Goal: Information Seeking & Learning: Learn about a topic

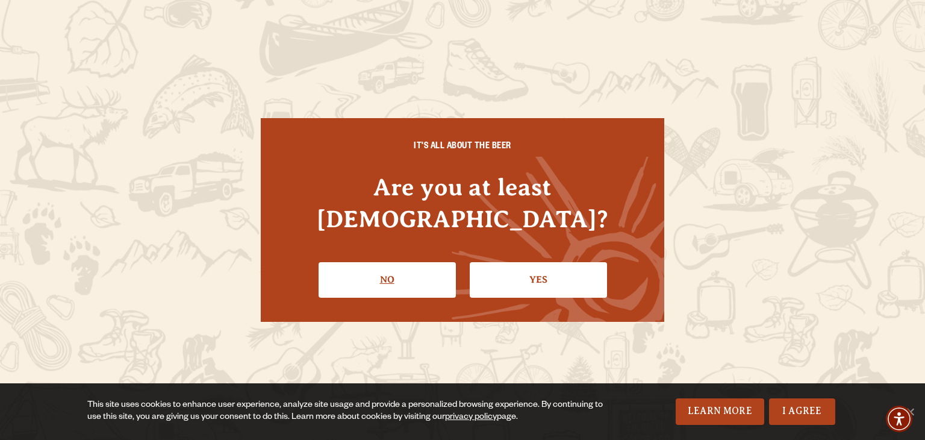
click at [372, 262] on link "No" at bounding box center [387, 279] width 137 height 35
click at [562, 271] on link "Yes" at bounding box center [538, 279] width 137 height 35
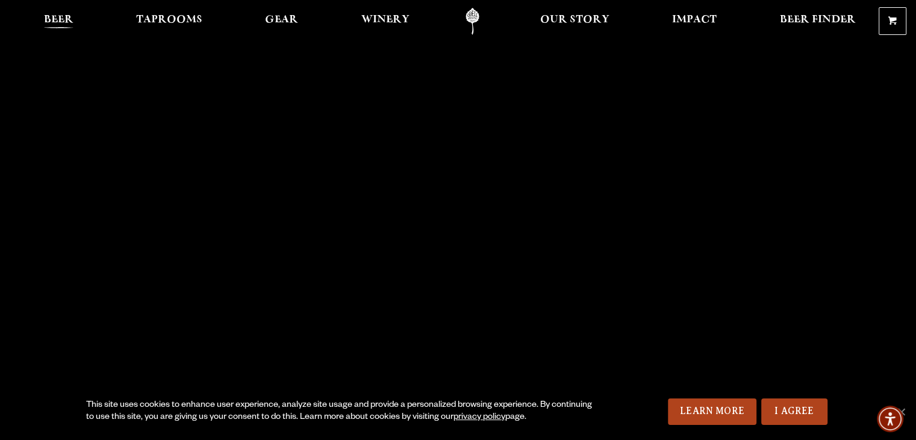
click at [48, 20] on span "Beer" at bounding box center [59, 20] width 30 height 10
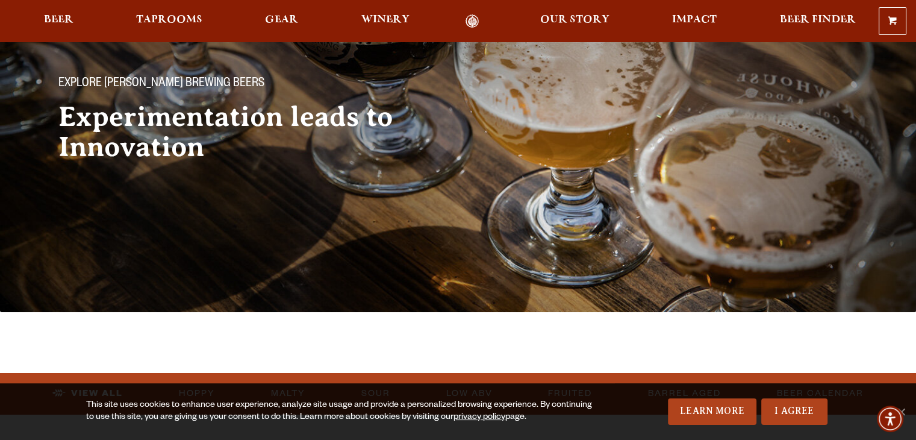
scroll to position [77, 0]
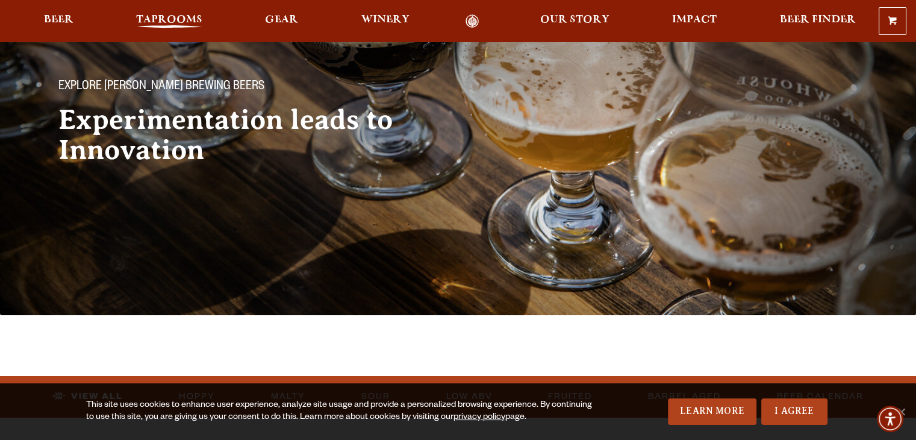
click at [159, 22] on span "Taprooms" at bounding box center [169, 20] width 66 height 10
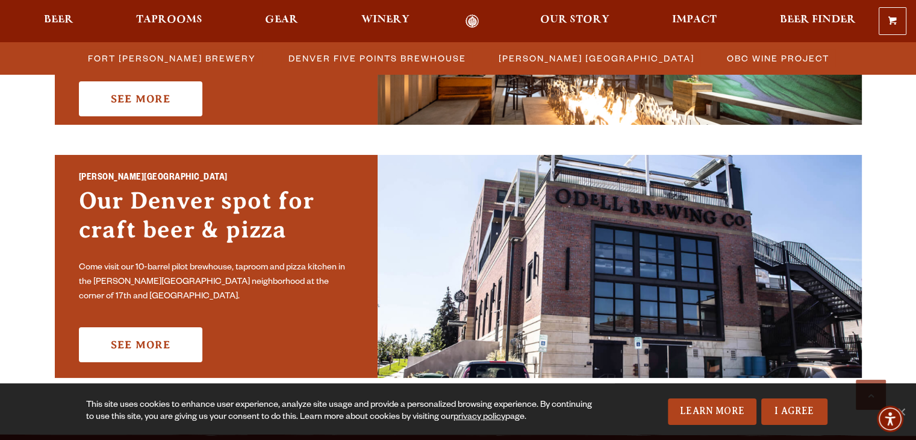
scroll to position [807, 0]
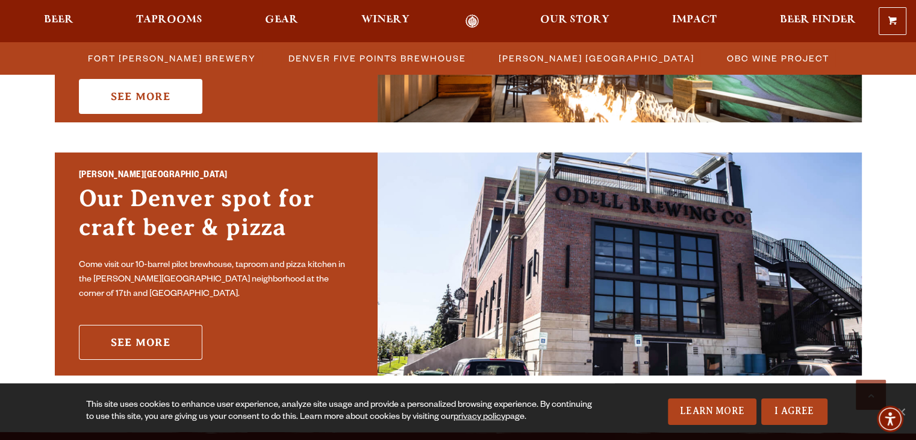
click at [127, 328] on link "See More" at bounding box center [141, 342] width 124 height 35
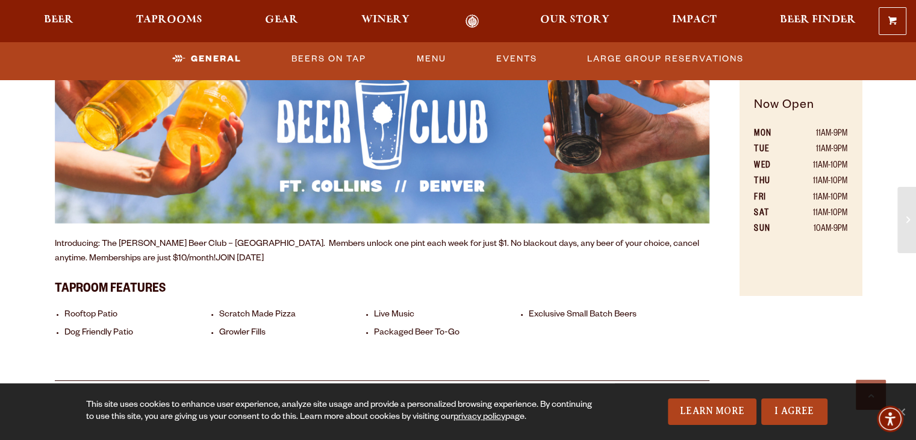
scroll to position [775, 0]
click at [58, 15] on span "Beer" at bounding box center [59, 20] width 30 height 10
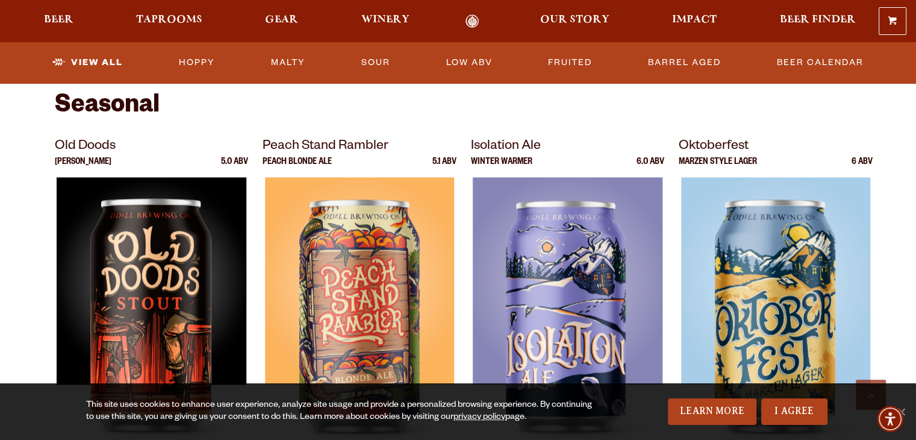
scroll to position [1619, 0]
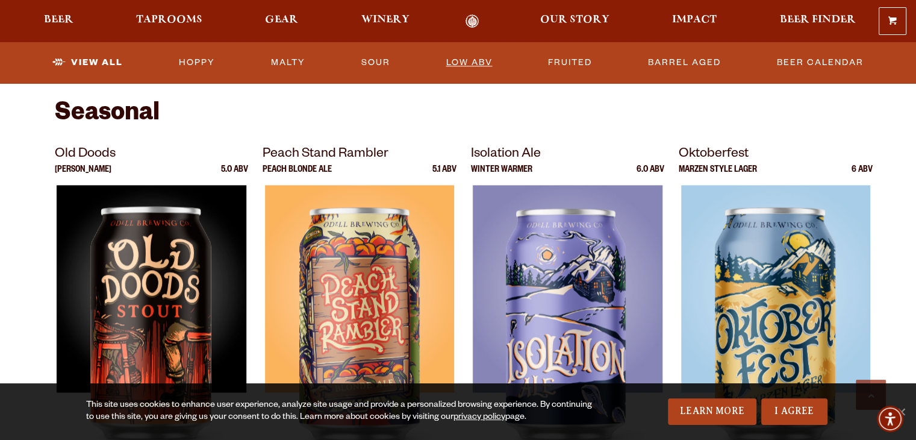
click at [475, 52] on link "Low ABV" at bounding box center [469, 63] width 56 height 28
click at [465, 64] on link "Low ABV" at bounding box center [469, 63] width 56 height 28
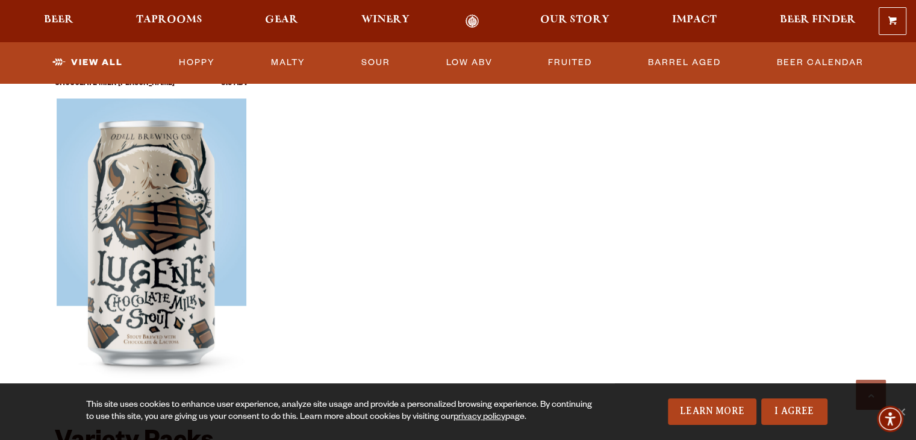
scroll to position [2130, 0]
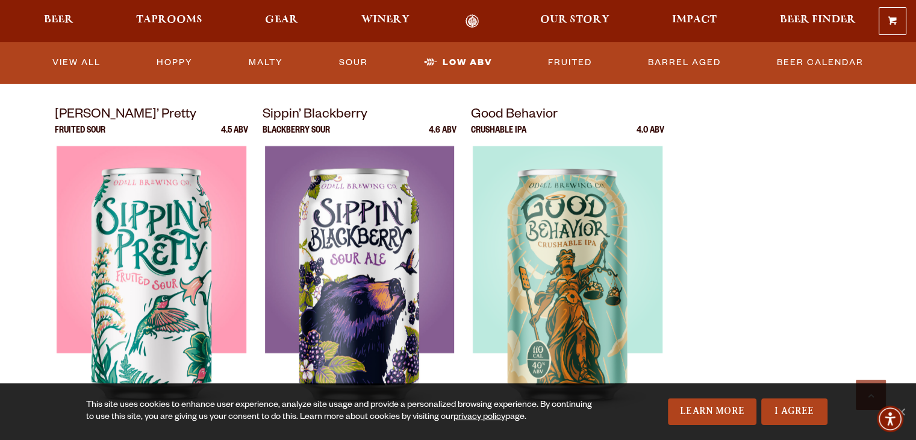
scroll to position [748, 0]
